Goal: Entertainment & Leisure: Browse casually

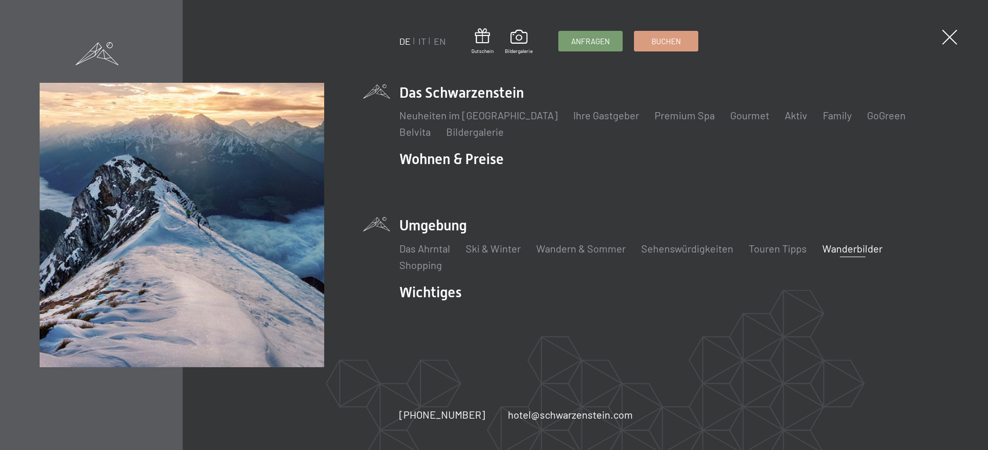
click at [872, 252] on link "Wanderbilder" at bounding box center [852, 248] width 60 height 12
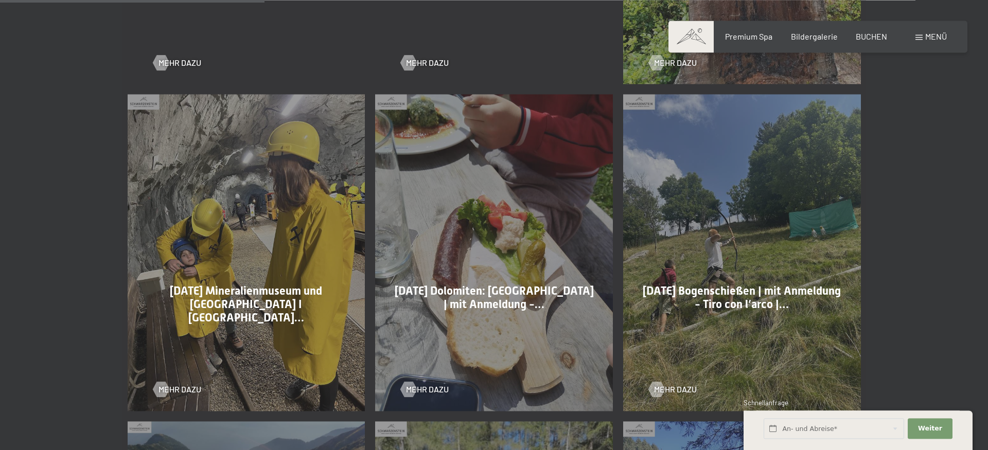
scroll to position [892, 0]
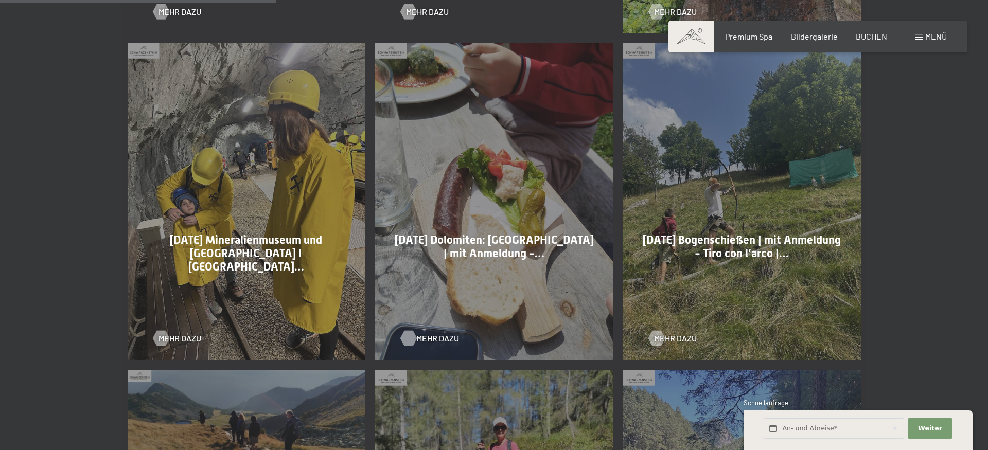
click at [413, 340] on div at bounding box center [408, 338] width 9 height 15
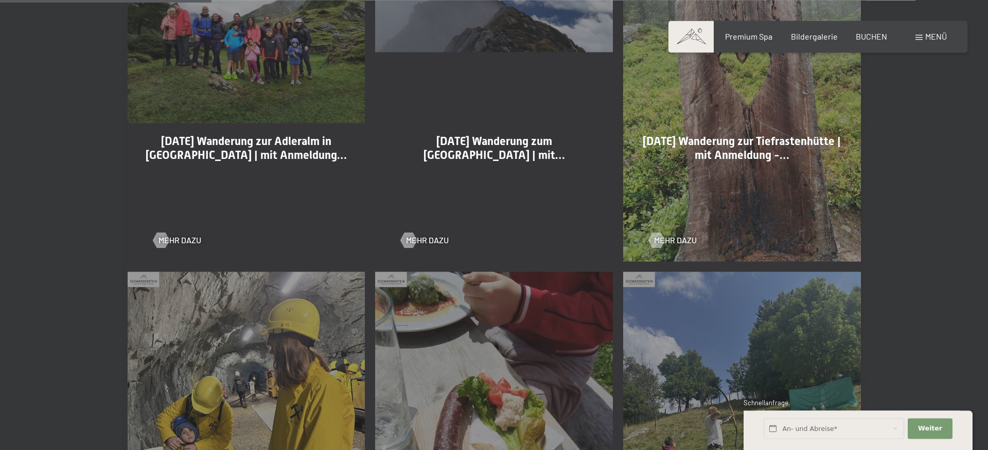
scroll to position [630, 0]
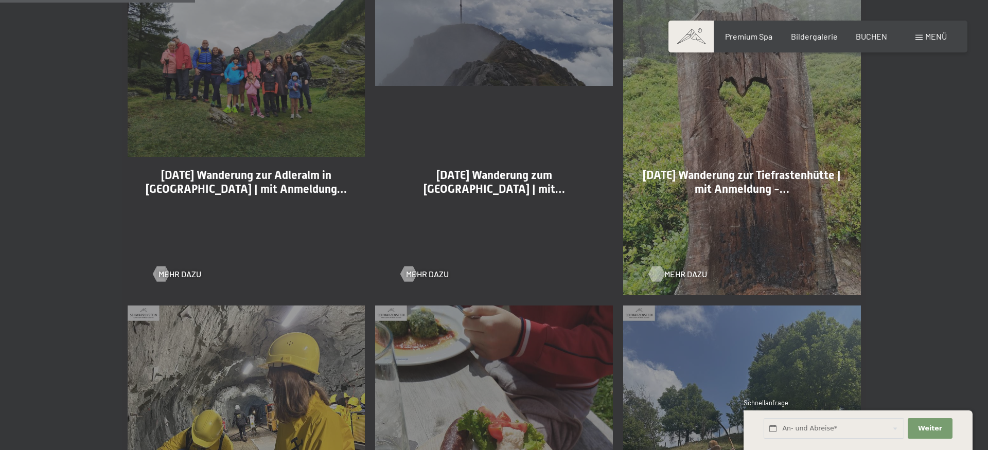
click at [659, 273] on div at bounding box center [656, 273] width 9 height 15
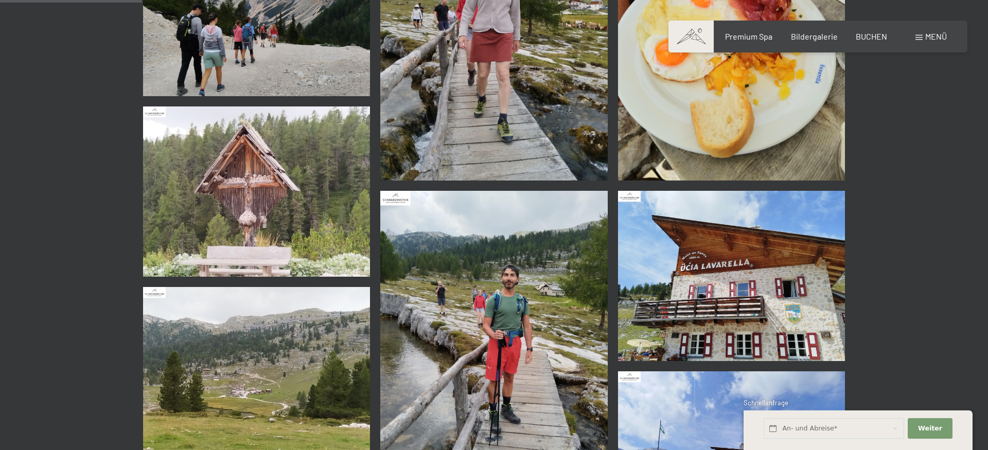
scroll to position [840, 0]
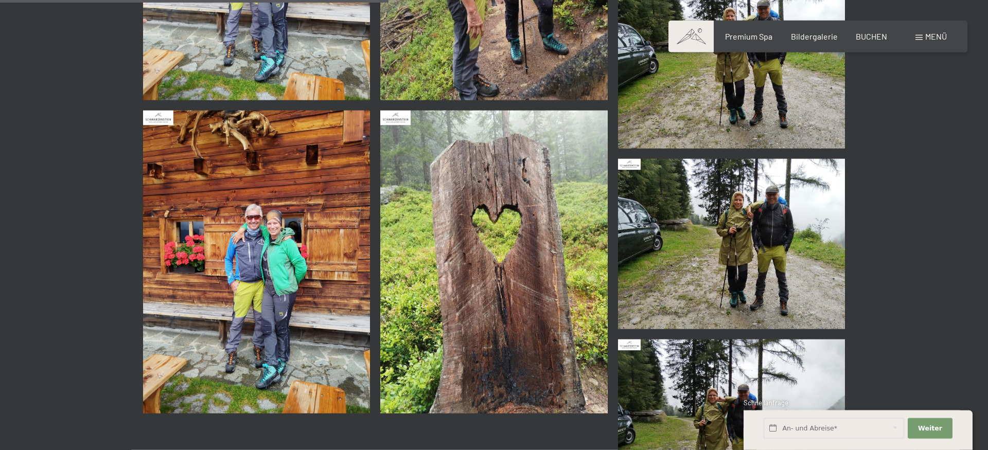
scroll to position [525, 0]
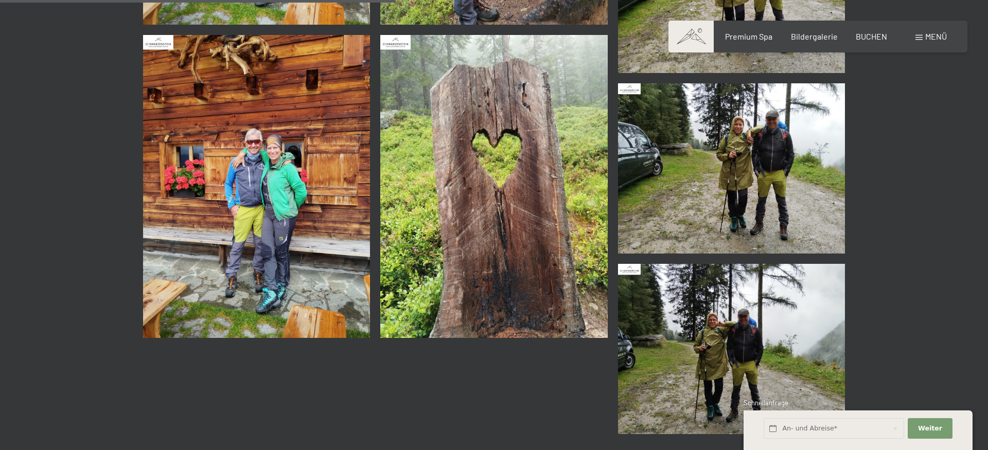
click at [766, 171] on img at bounding box center [731, 168] width 227 height 170
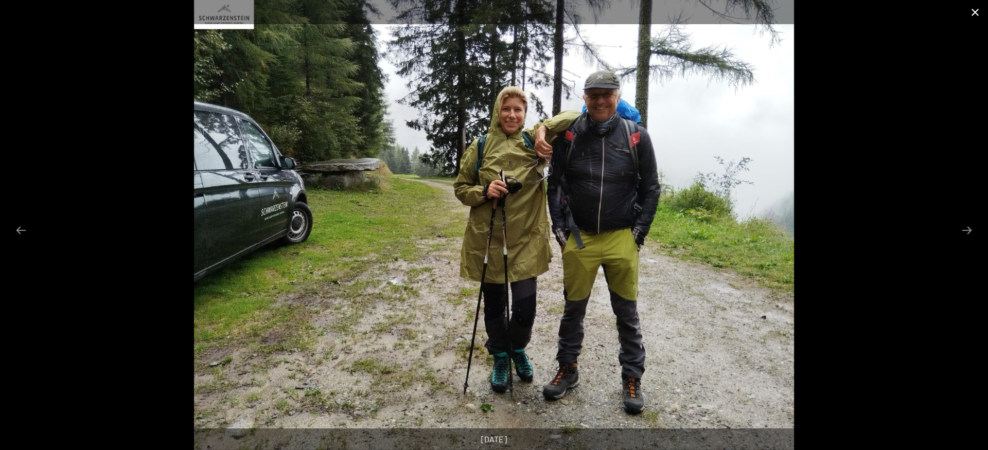
click at [974, 10] on button "Close gallery" at bounding box center [975, 12] width 26 height 24
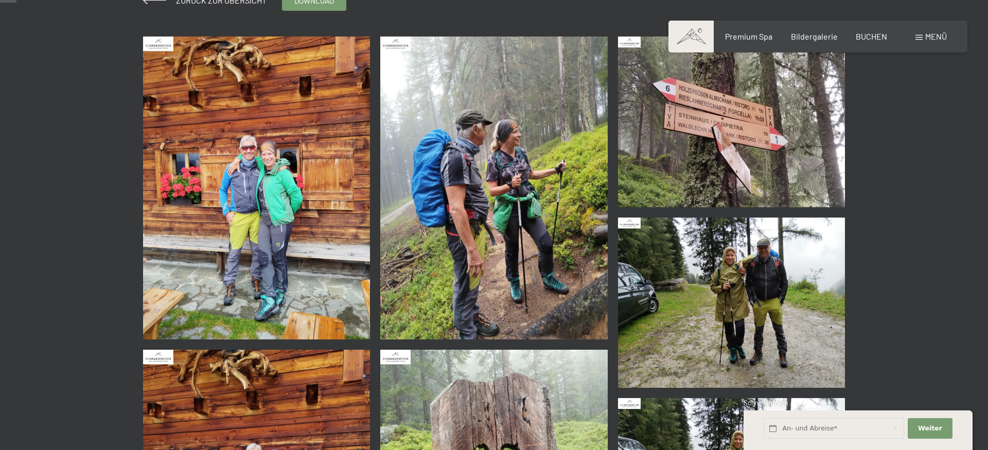
scroll to position [0, 0]
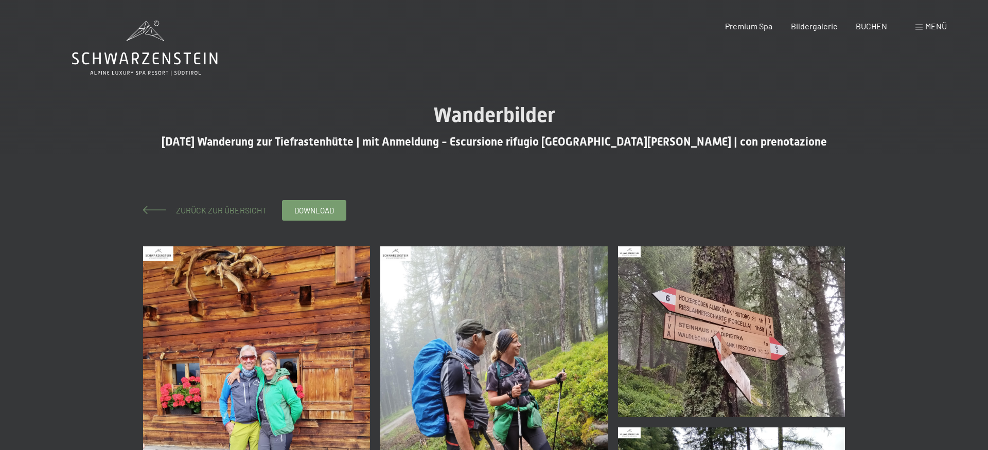
click at [235, 206] on span "Zurück zur Übersicht" at bounding box center [217, 210] width 99 height 10
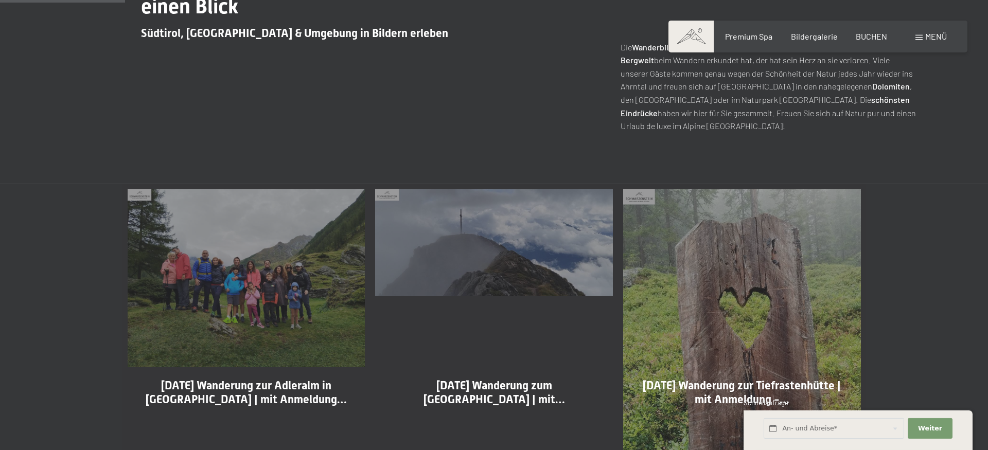
scroll to position [472, 0]
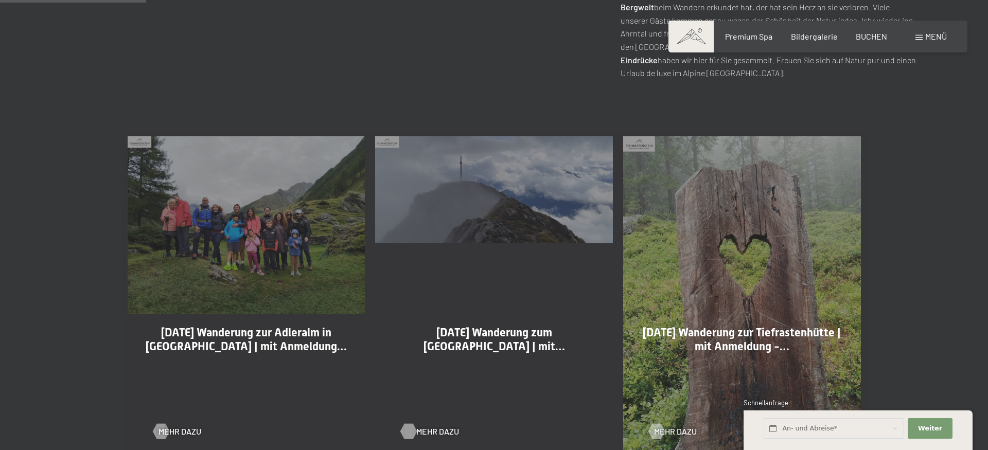
click at [405, 426] on div at bounding box center [408, 431] width 9 height 15
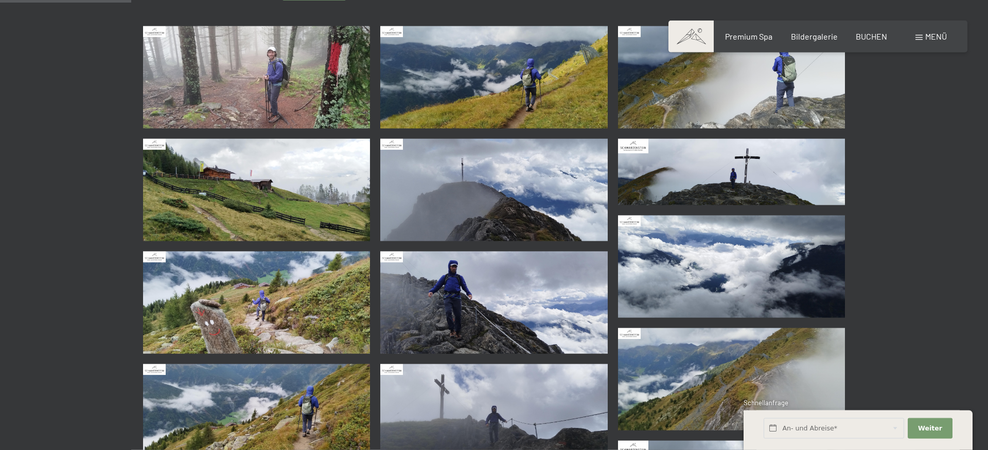
scroll to position [157, 0]
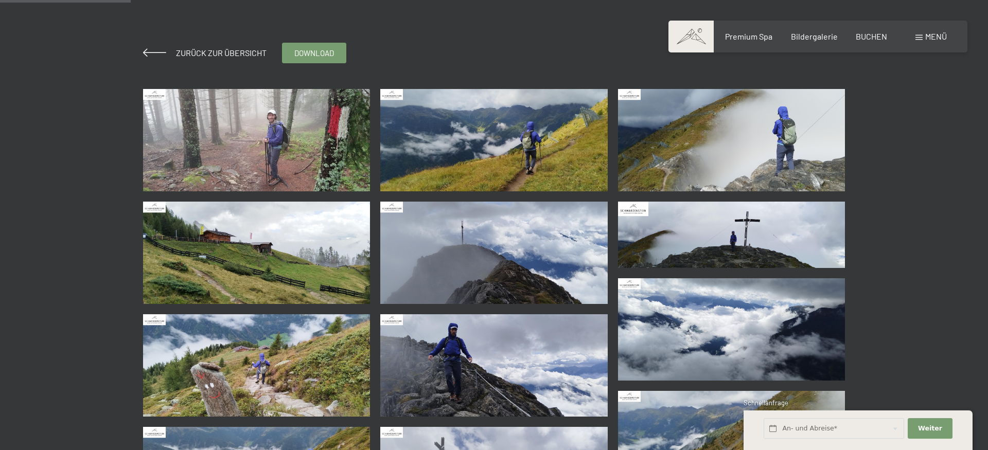
click at [263, 116] on img at bounding box center [256, 140] width 227 height 102
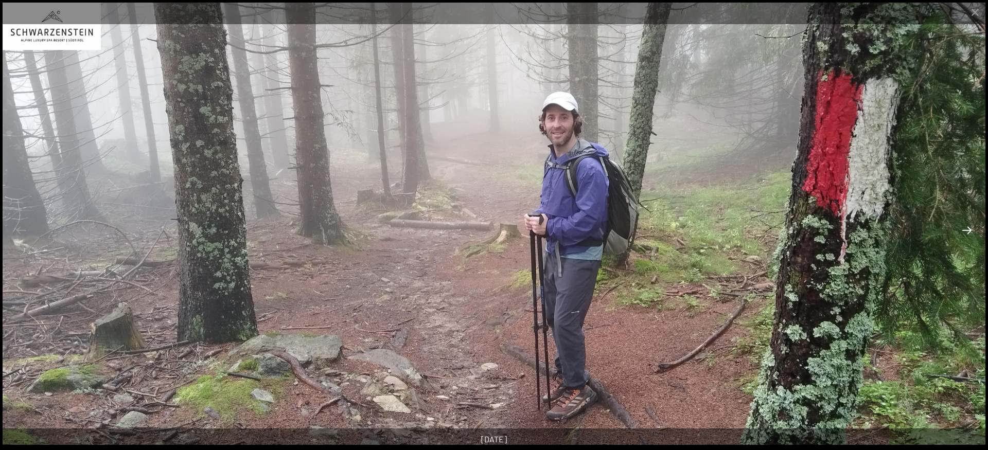
click at [966, 238] on button "Next slide" at bounding box center [967, 230] width 22 height 20
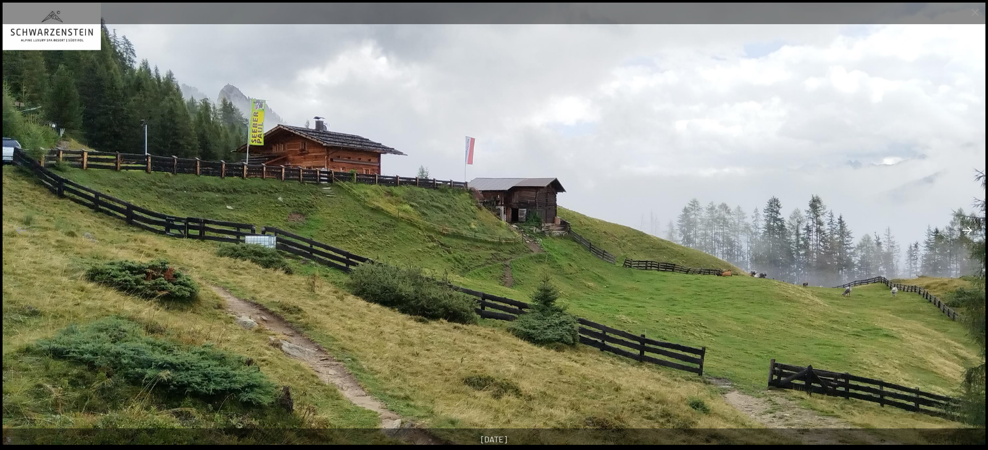
click at [966, 238] on button "Next slide" at bounding box center [967, 230] width 22 height 20
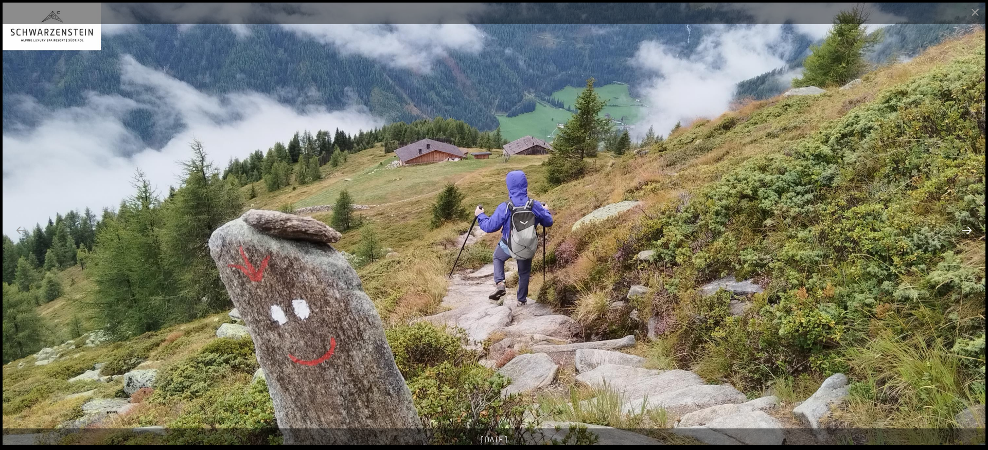
click at [966, 238] on button "Next slide" at bounding box center [967, 230] width 22 height 20
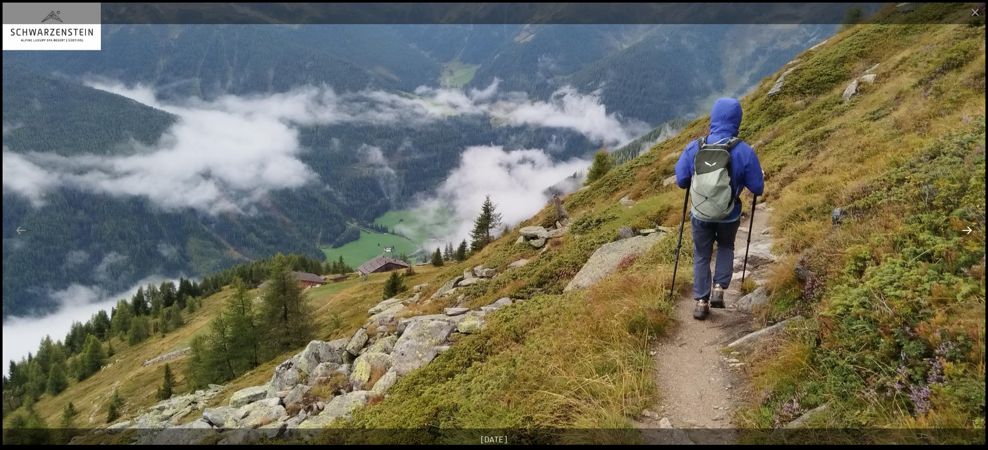
click at [966, 238] on button "Next slide" at bounding box center [967, 230] width 22 height 20
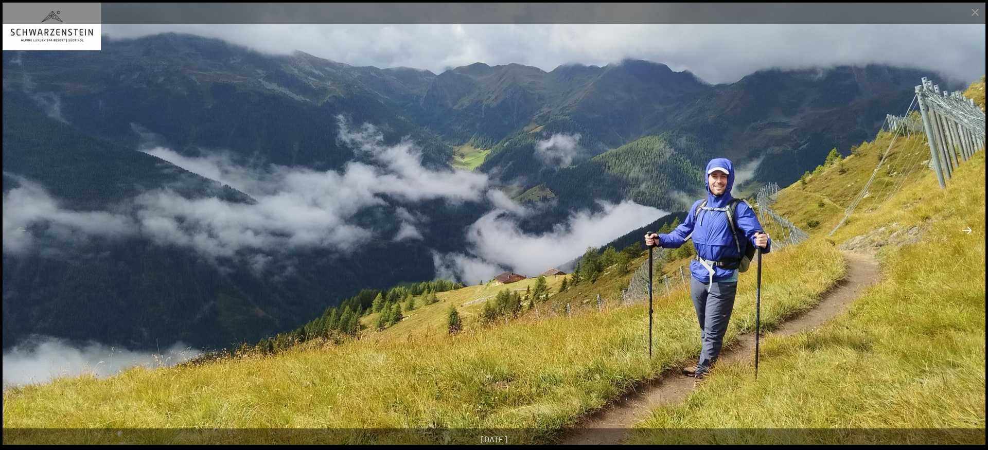
click at [966, 238] on button "Next slide" at bounding box center [967, 230] width 22 height 20
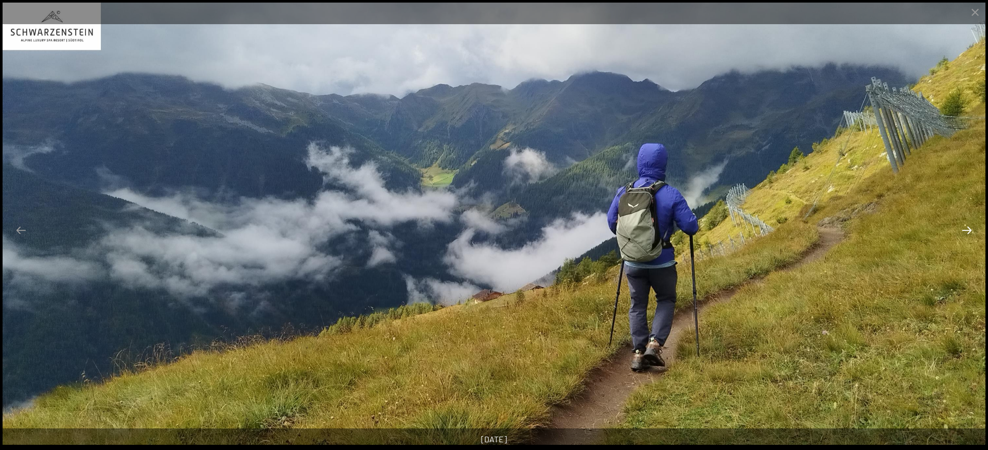
click at [966, 238] on button "Next slide" at bounding box center [967, 230] width 22 height 20
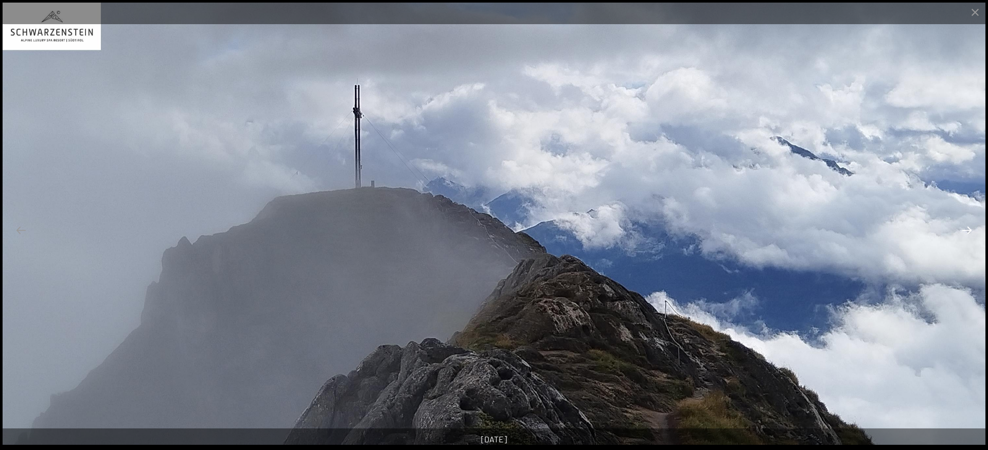
click at [966, 238] on button "Next slide" at bounding box center [967, 230] width 22 height 20
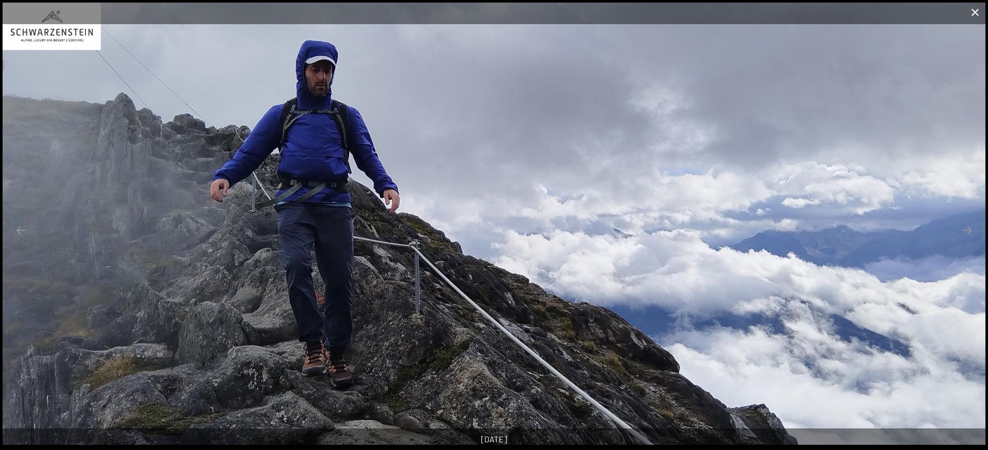
click at [977, 13] on button "Close gallery" at bounding box center [975, 12] width 26 height 24
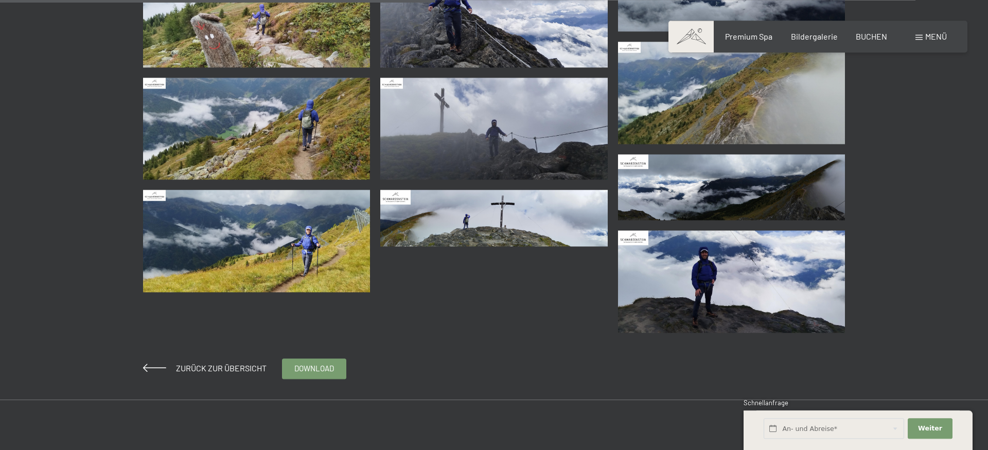
scroll to position [525, 0]
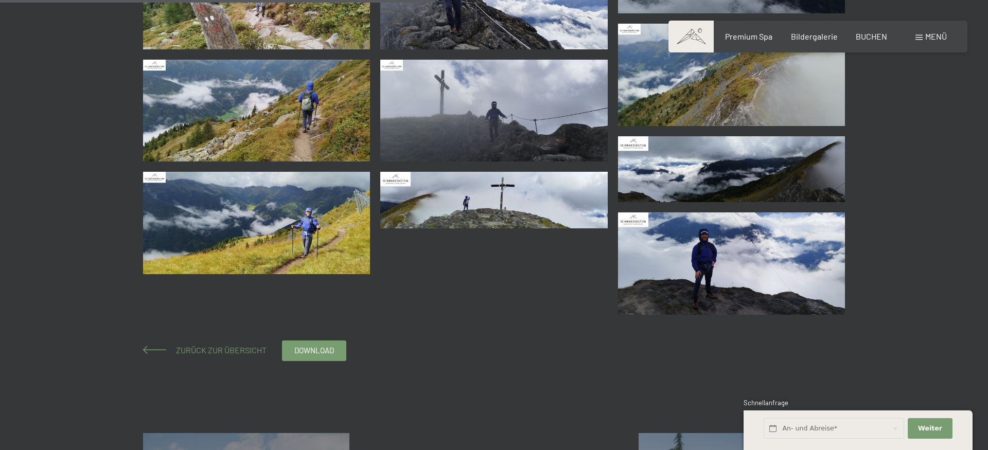
click at [232, 347] on span "Zurück zur Übersicht" at bounding box center [217, 350] width 99 height 10
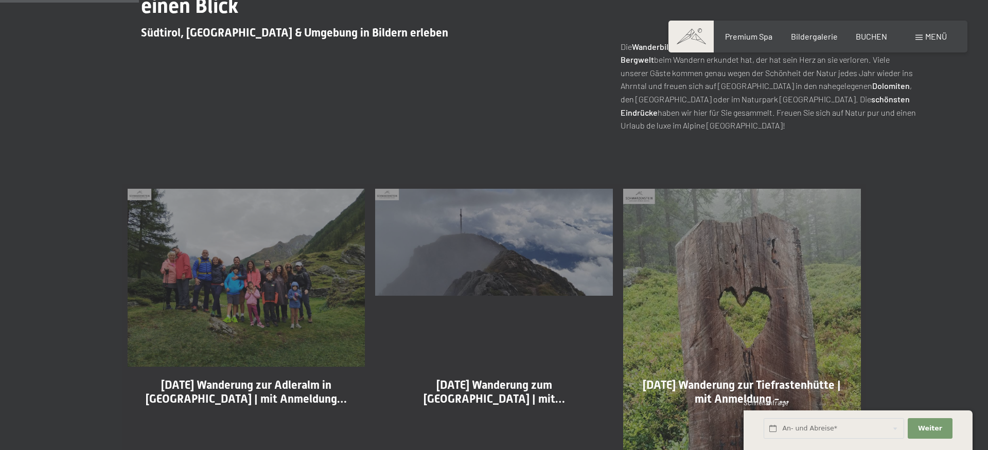
scroll to position [525, 0]
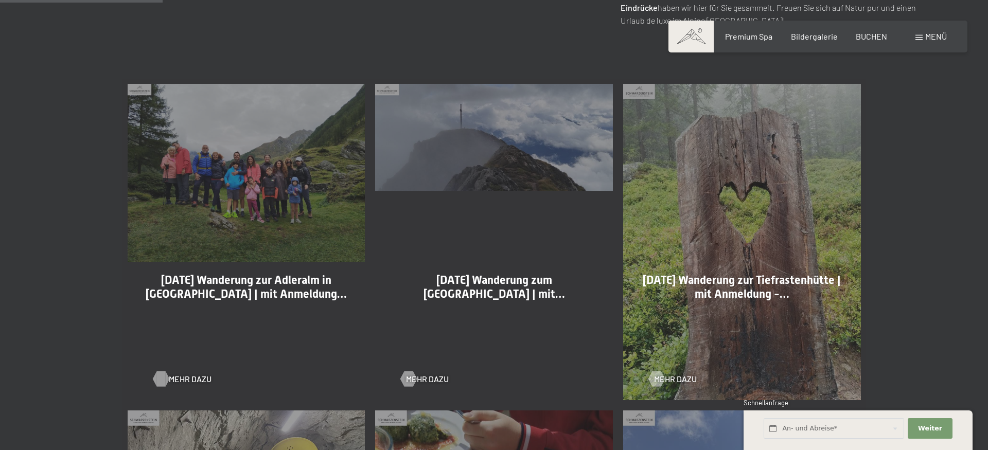
click at [156, 377] on div at bounding box center [160, 378] width 9 height 15
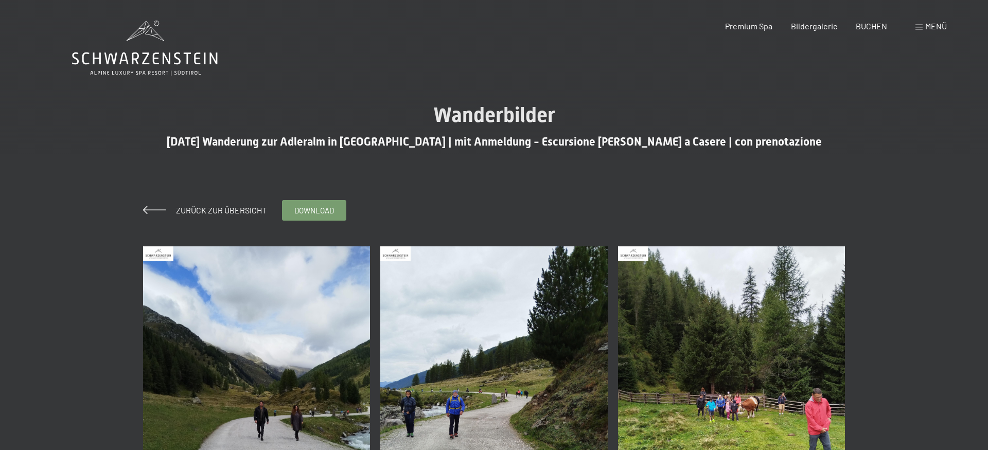
click at [740, 397] on img at bounding box center [731, 397] width 227 height 303
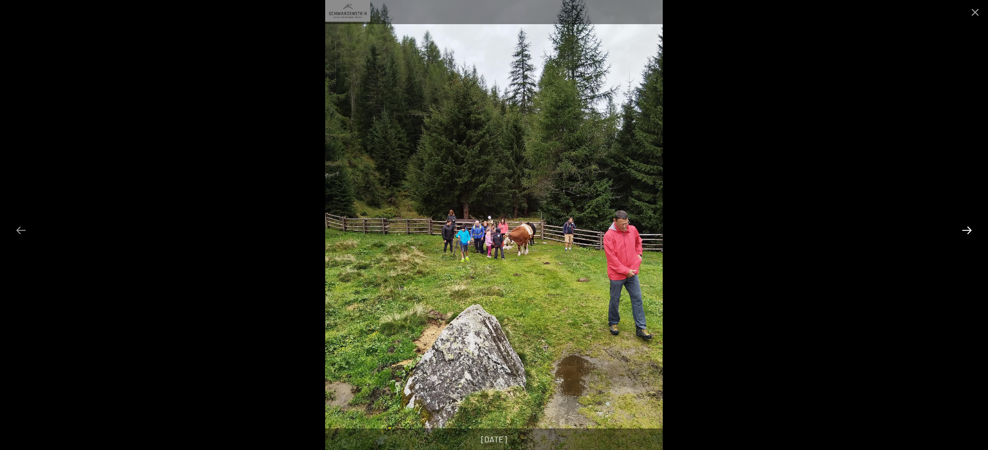
click at [963, 227] on button "Next slide" at bounding box center [967, 230] width 22 height 20
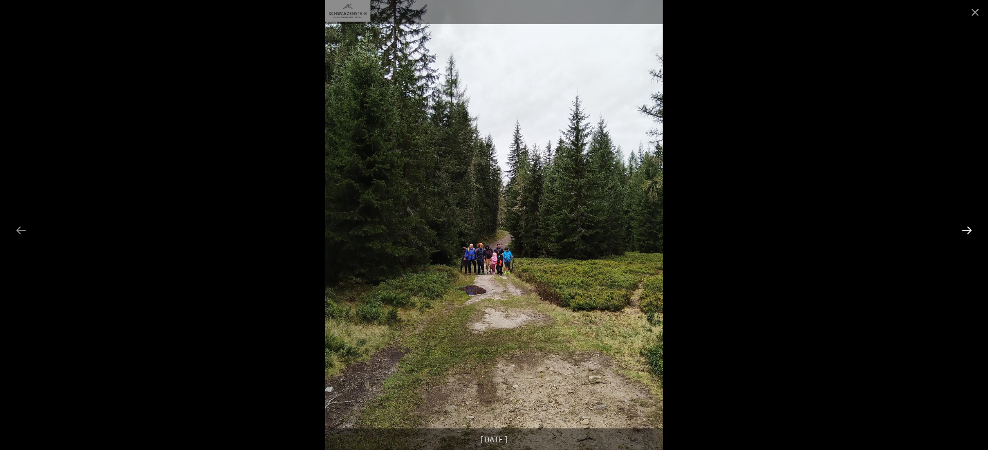
click at [963, 227] on button "Next slide" at bounding box center [967, 230] width 22 height 20
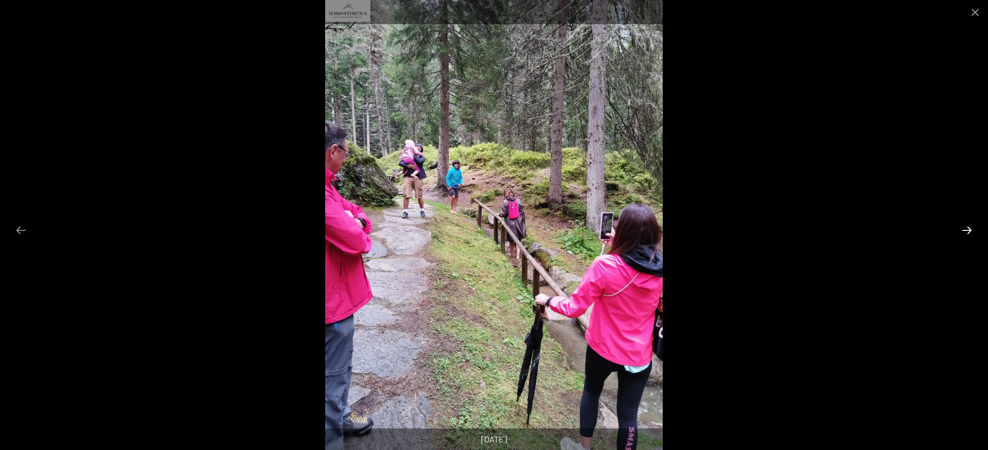
click at [964, 227] on button "Next slide" at bounding box center [967, 230] width 22 height 20
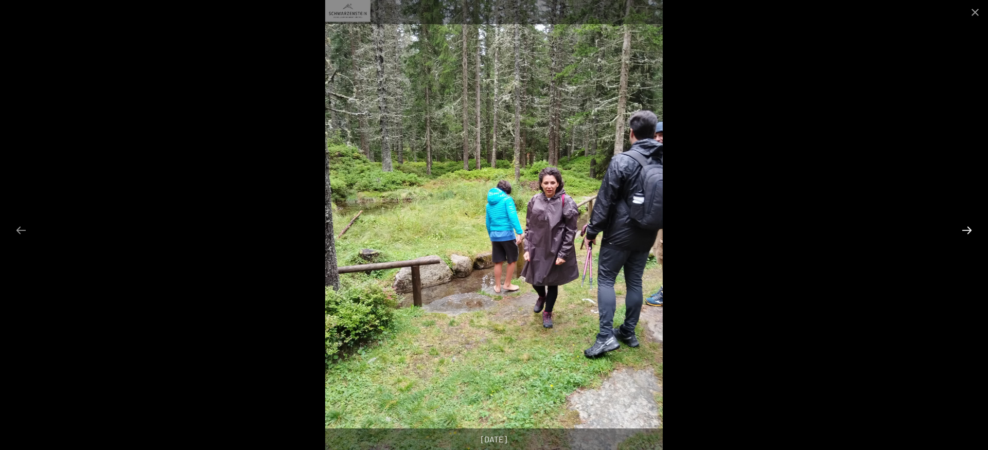
click at [964, 227] on button "Next slide" at bounding box center [967, 230] width 22 height 20
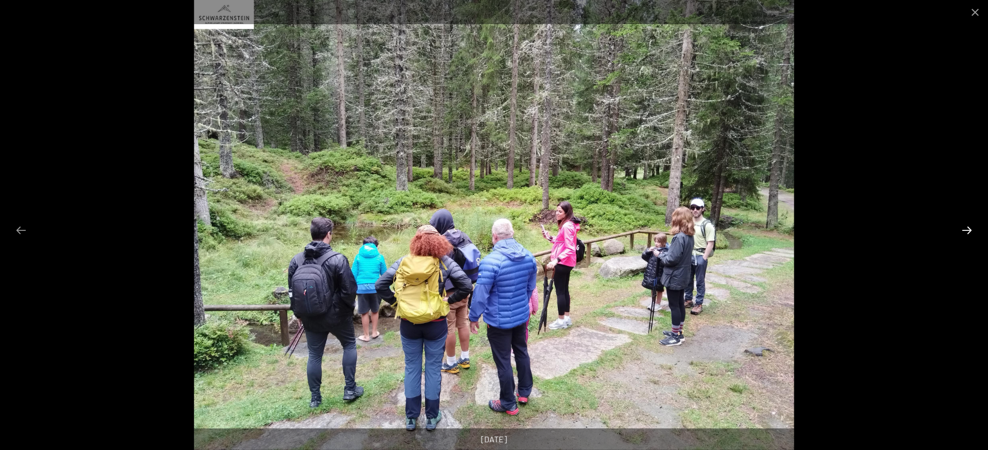
click at [964, 227] on button "Next slide" at bounding box center [967, 230] width 22 height 20
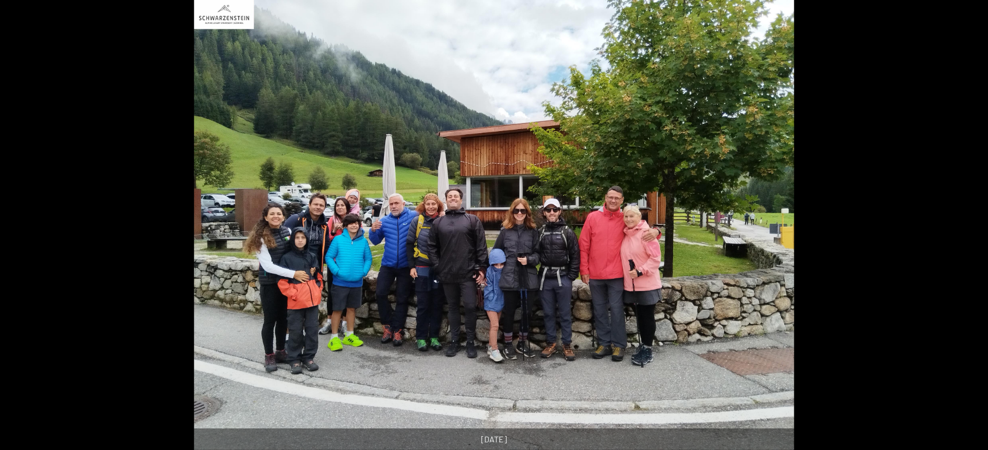
click at [964, 227] on button "Next slide" at bounding box center [972, 230] width 22 height 20
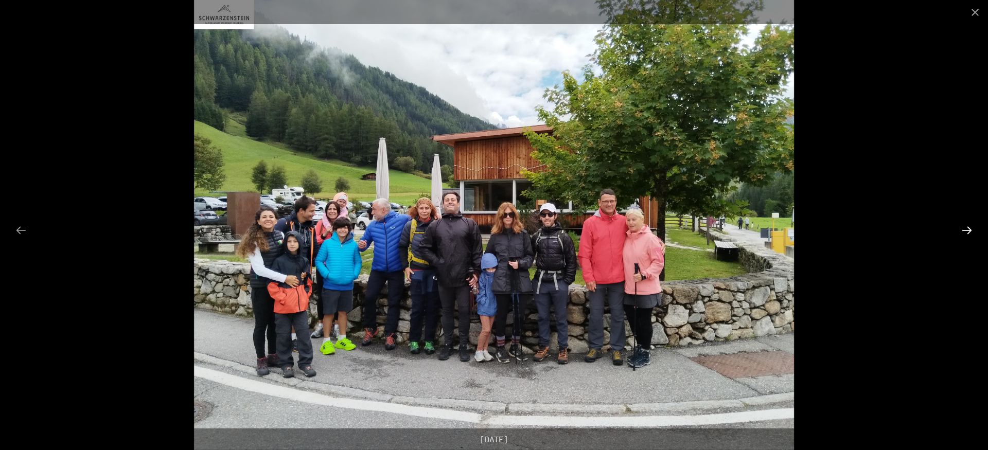
click at [964, 227] on button "Next slide" at bounding box center [967, 230] width 22 height 20
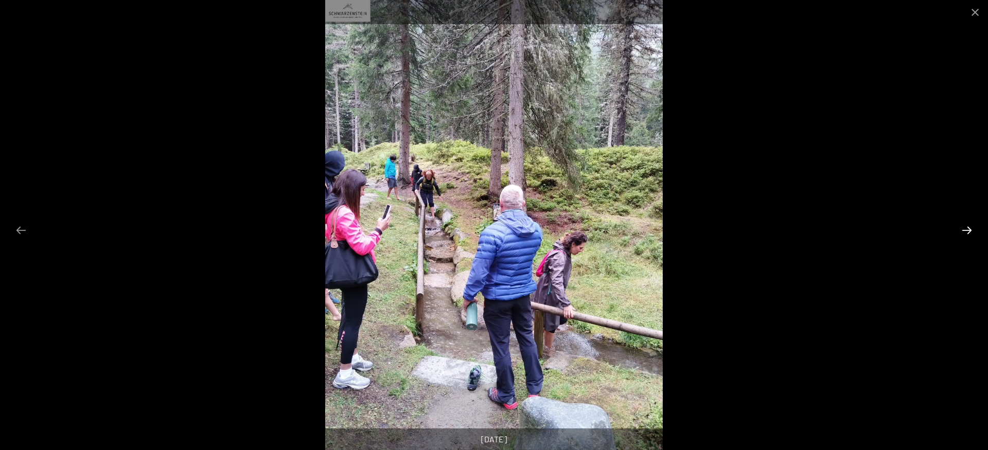
click at [964, 227] on button "Next slide" at bounding box center [967, 230] width 22 height 20
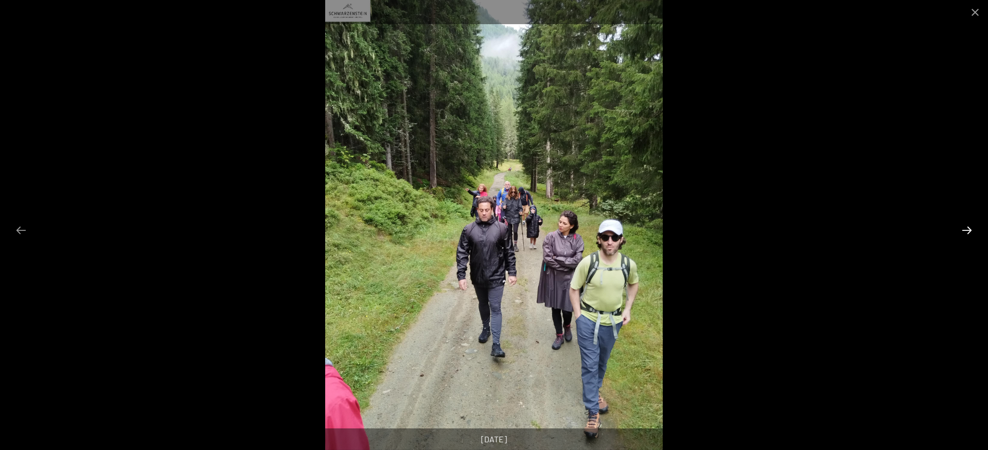
click at [964, 227] on button "Next slide" at bounding box center [967, 230] width 22 height 20
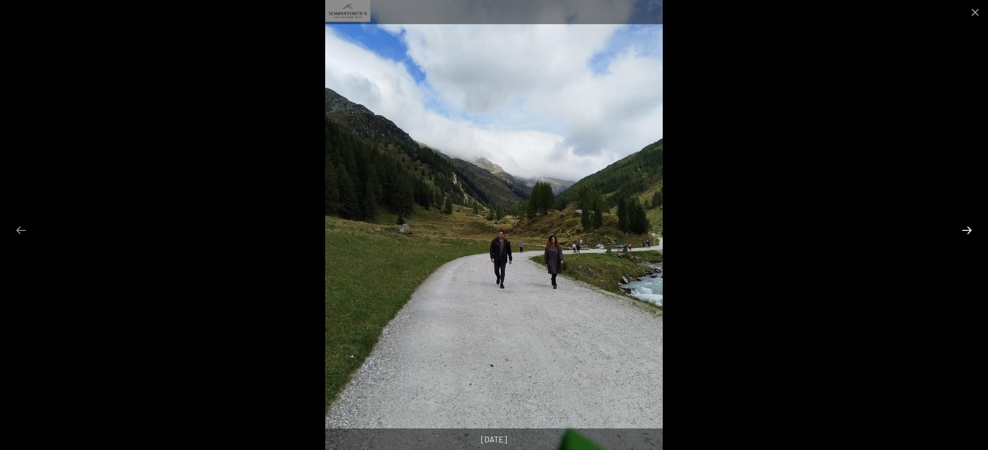
click at [964, 227] on button "Next slide" at bounding box center [967, 230] width 22 height 20
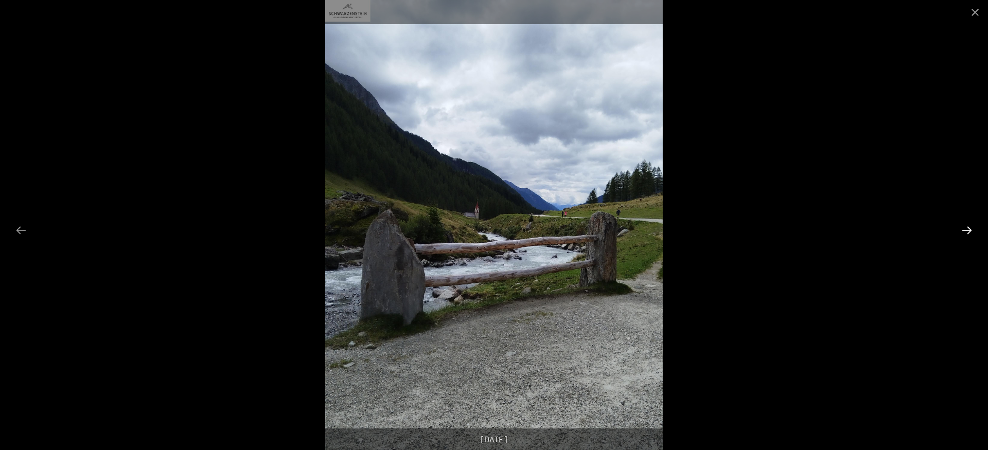
click at [964, 227] on button "Next slide" at bounding box center [967, 230] width 22 height 20
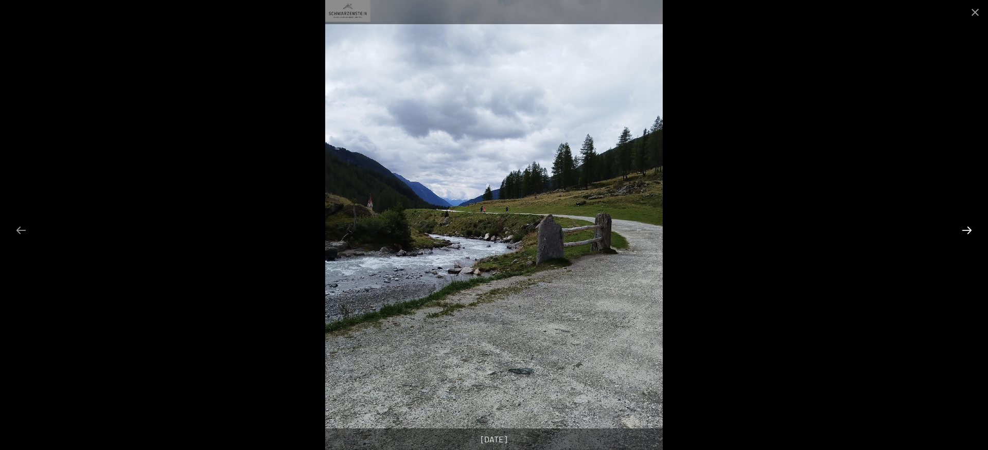
click at [964, 227] on button "Next slide" at bounding box center [967, 230] width 22 height 20
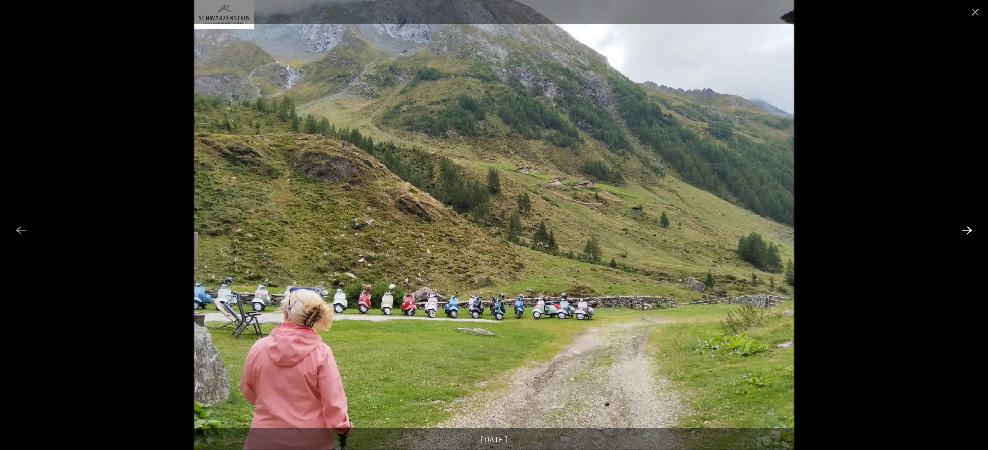
click at [964, 227] on button "Next slide" at bounding box center [967, 230] width 22 height 20
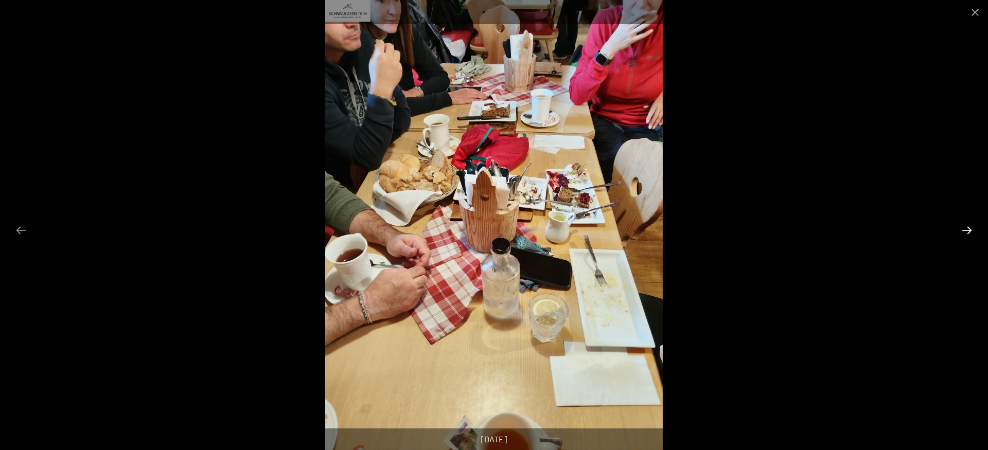
click at [964, 227] on button "Next slide" at bounding box center [967, 230] width 22 height 20
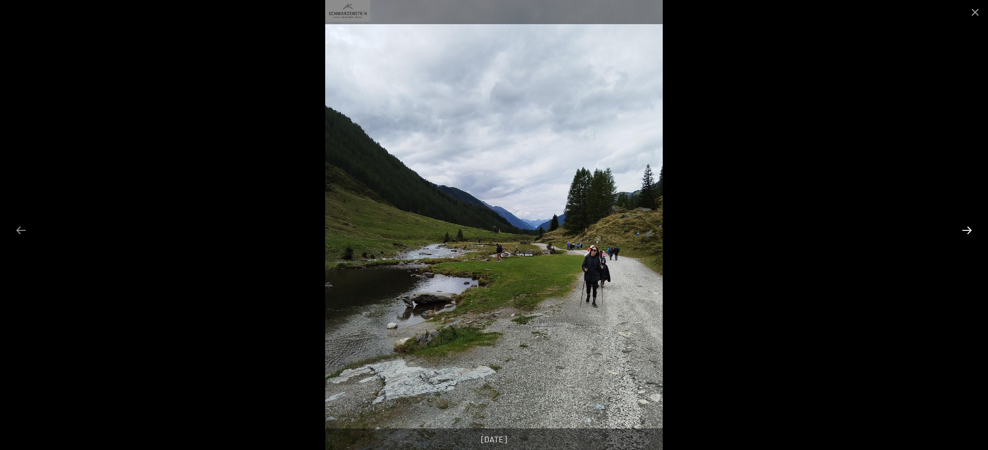
click at [964, 227] on button "Next slide" at bounding box center [967, 230] width 22 height 20
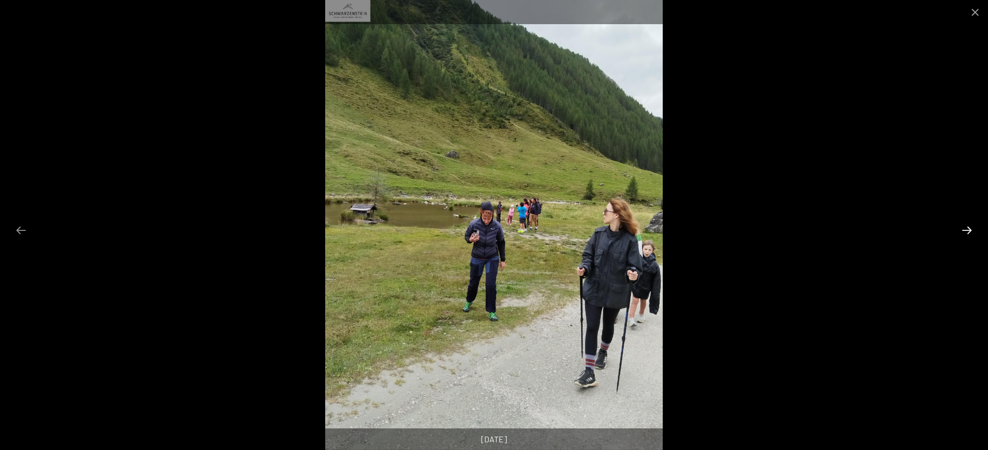
click at [964, 227] on button "Next slide" at bounding box center [967, 230] width 22 height 20
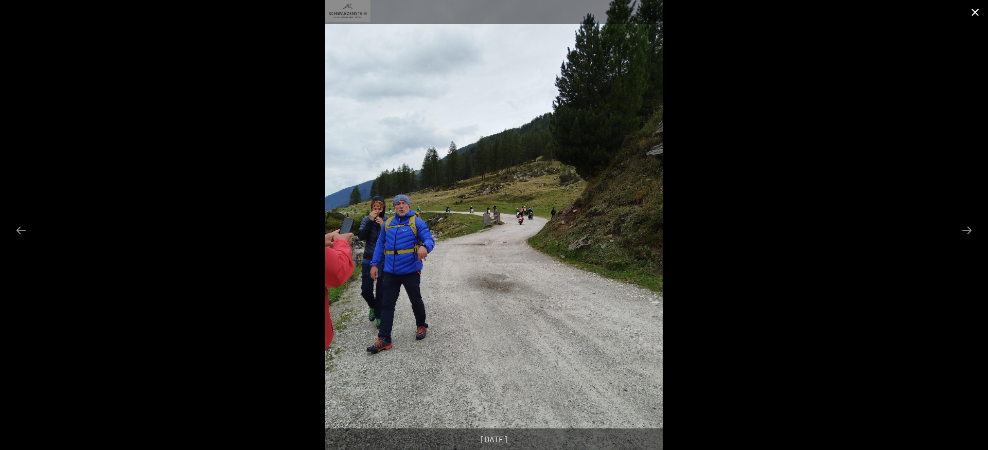
click at [975, 12] on button "Close gallery" at bounding box center [975, 12] width 26 height 24
